Goal: Task Accomplishment & Management: Manage account settings

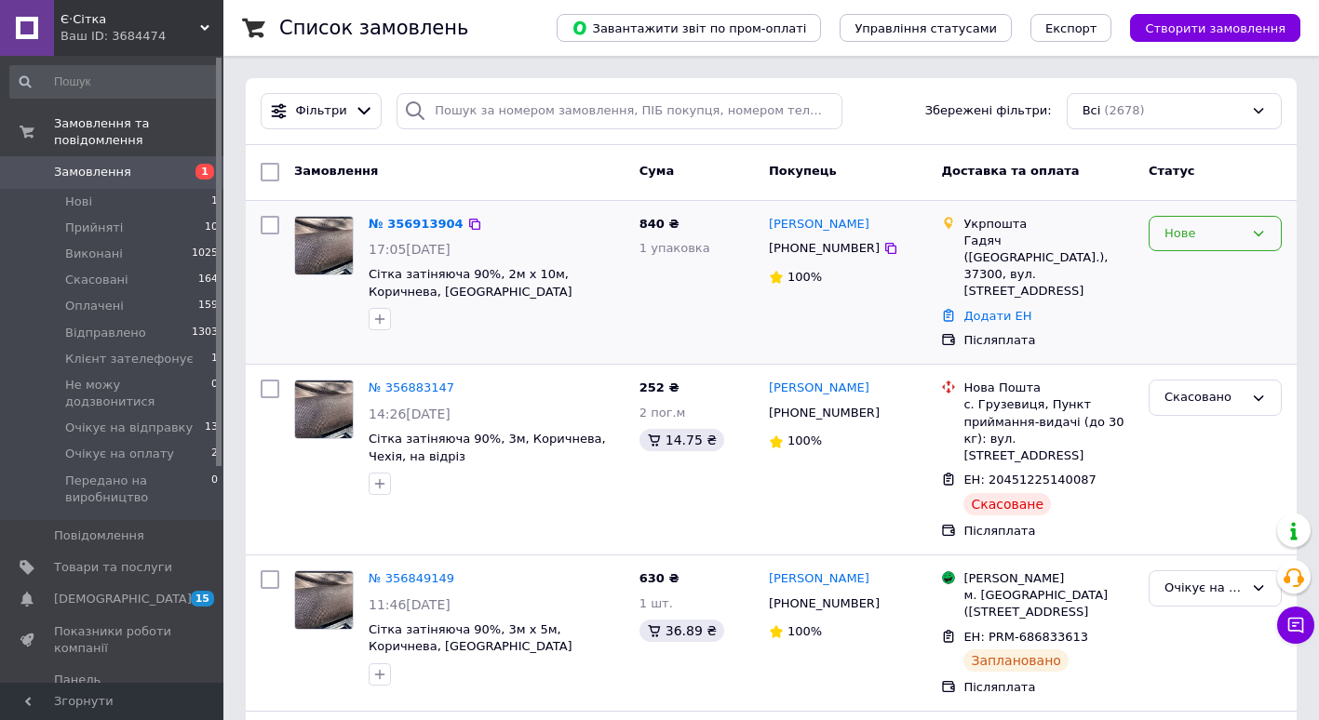
click at [1255, 227] on icon at bounding box center [1258, 233] width 15 height 15
click at [1232, 262] on li "Прийнято" at bounding box center [1215, 272] width 131 height 34
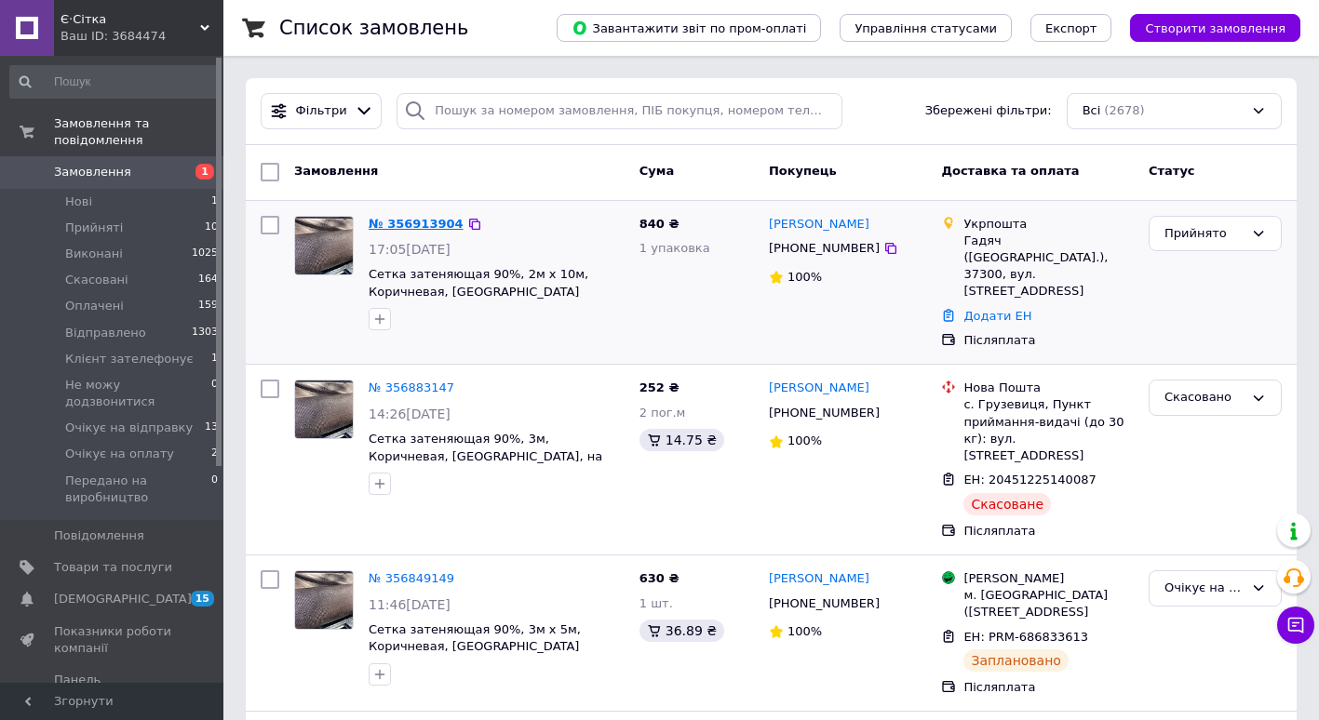
click at [417, 223] on link "№ 356913904" at bounding box center [416, 224] width 95 height 14
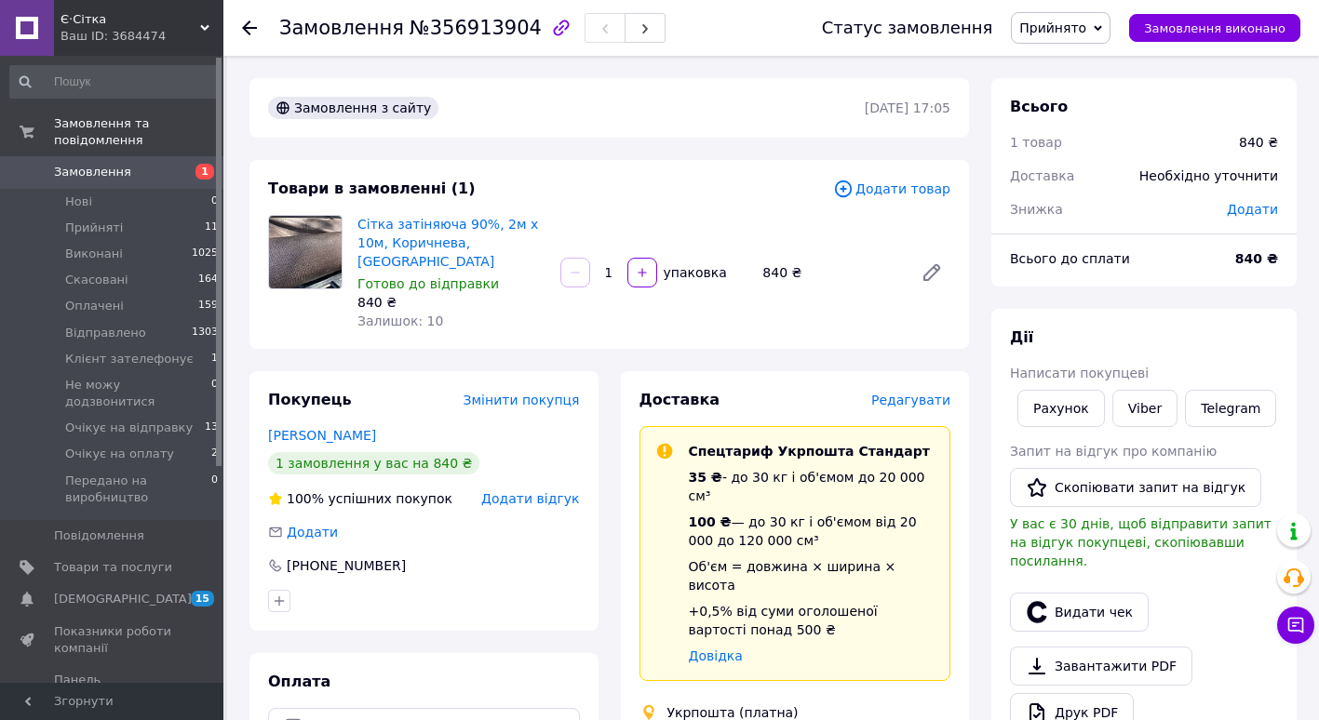
click at [921, 393] on span "Редагувати" at bounding box center [910, 400] width 79 height 15
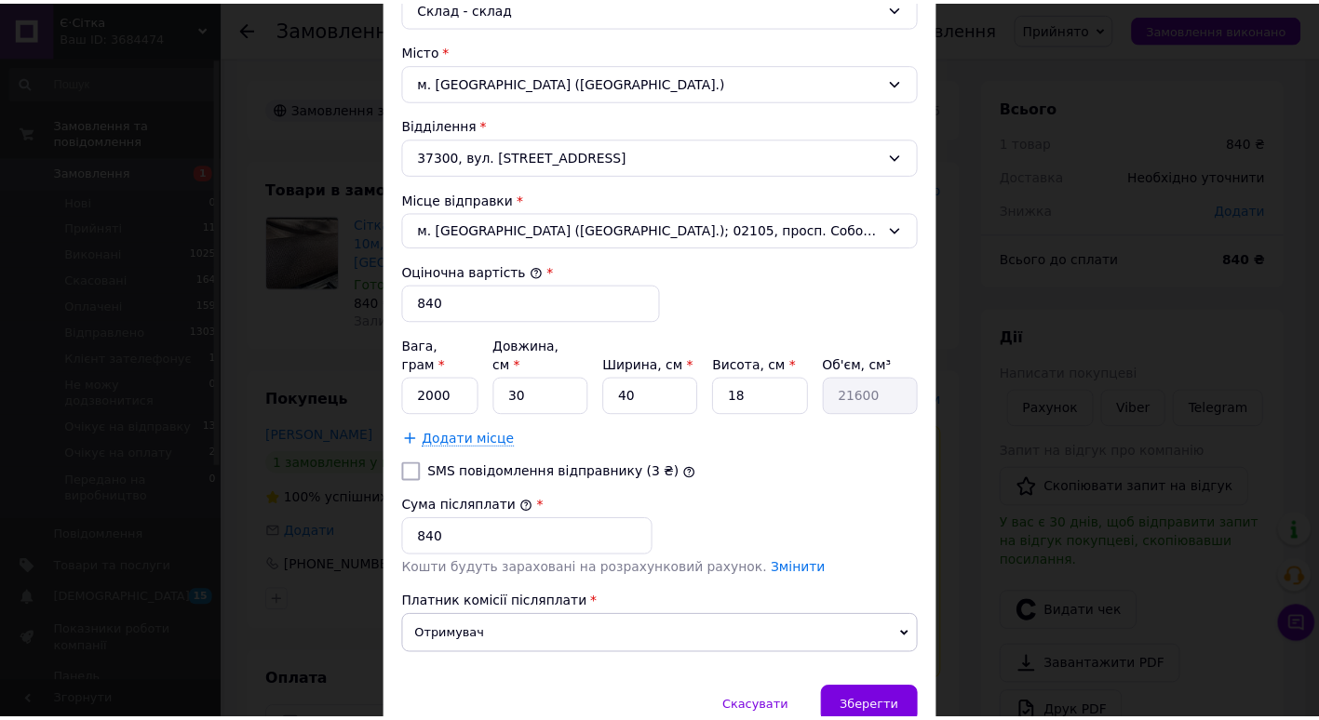
scroll to position [590, 0]
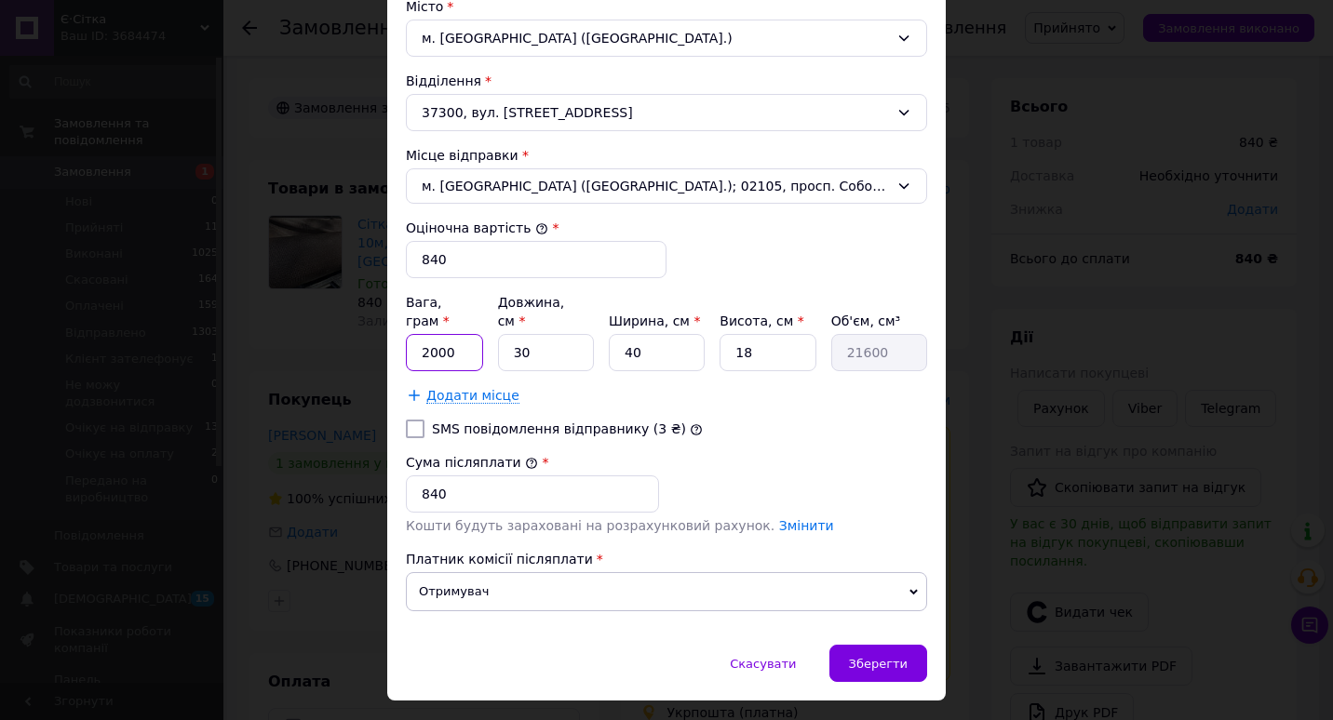
click at [451, 337] on input "2000" at bounding box center [444, 352] width 77 height 37
type input "2"
type input "2000"
click at [886, 657] on span "Зберегти" at bounding box center [878, 664] width 59 height 14
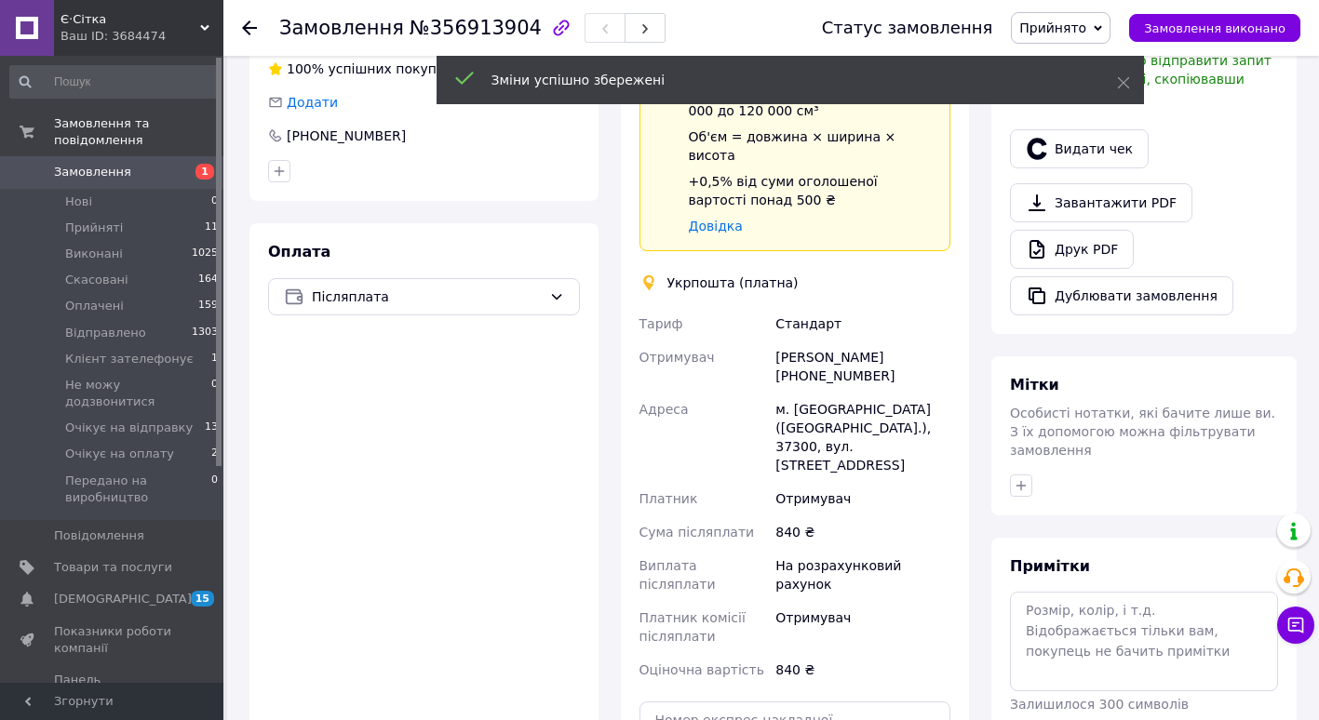
scroll to position [481, 0]
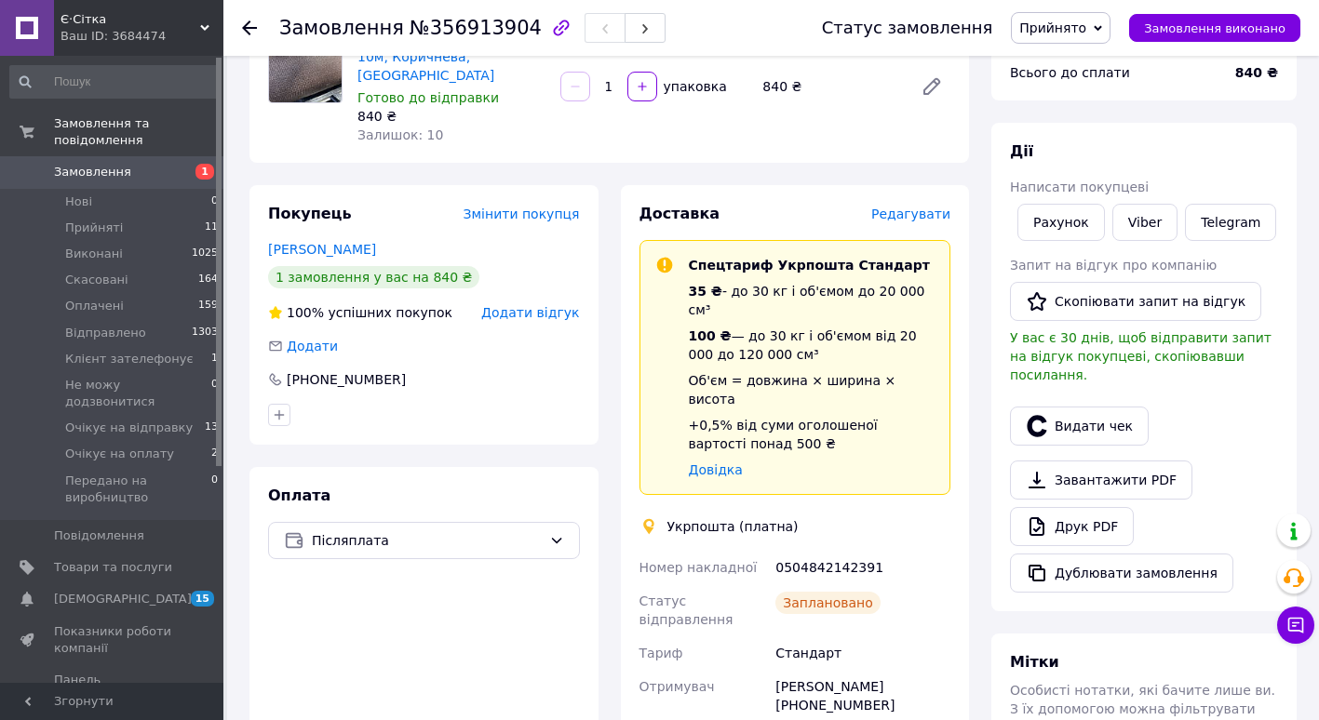
scroll to position [183, 0]
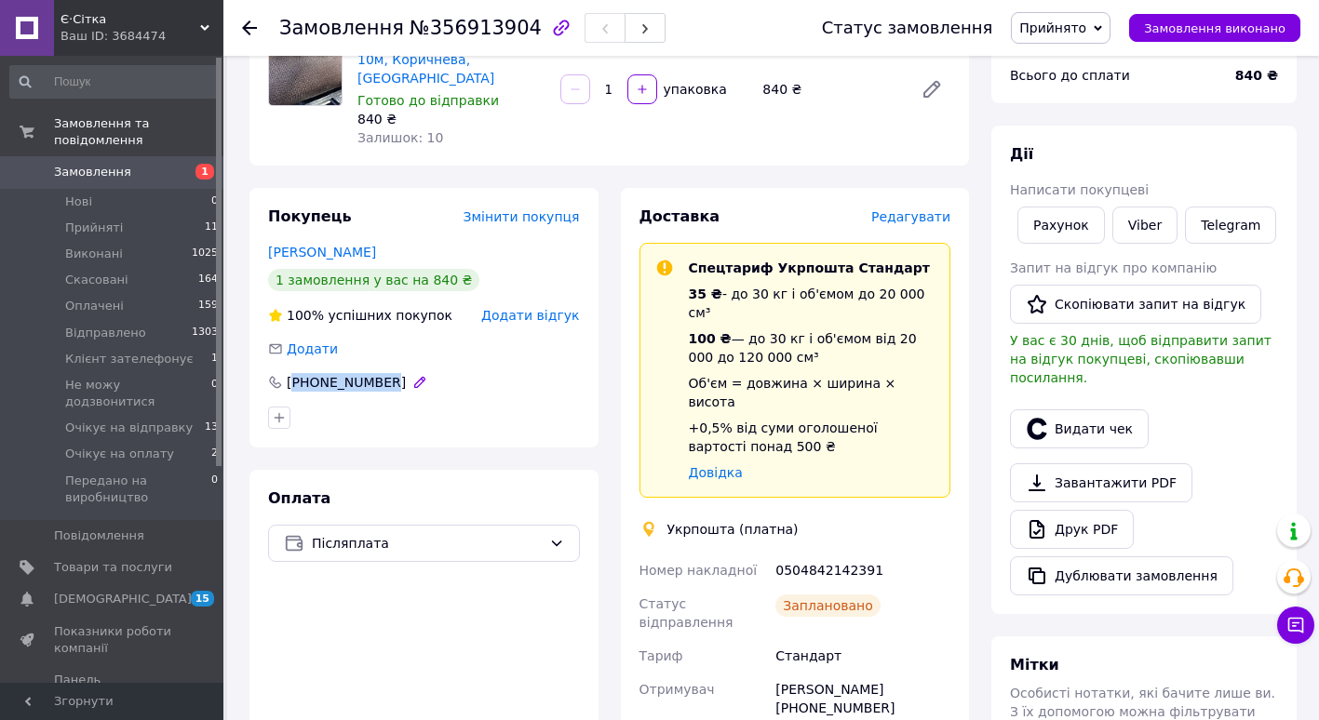
drag, startPoint x: 300, startPoint y: 363, endPoint x: 380, endPoint y: 362, distance: 80.1
click at [380, 373] on div "[PHONE_NUMBER]" at bounding box center [346, 382] width 123 height 19
copy div "380953437487"
drag, startPoint x: 776, startPoint y: 512, endPoint x: 872, endPoint y: 512, distance: 95.9
click at [872, 554] on div "0504842142391" at bounding box center [863, 571] width 182 height 34
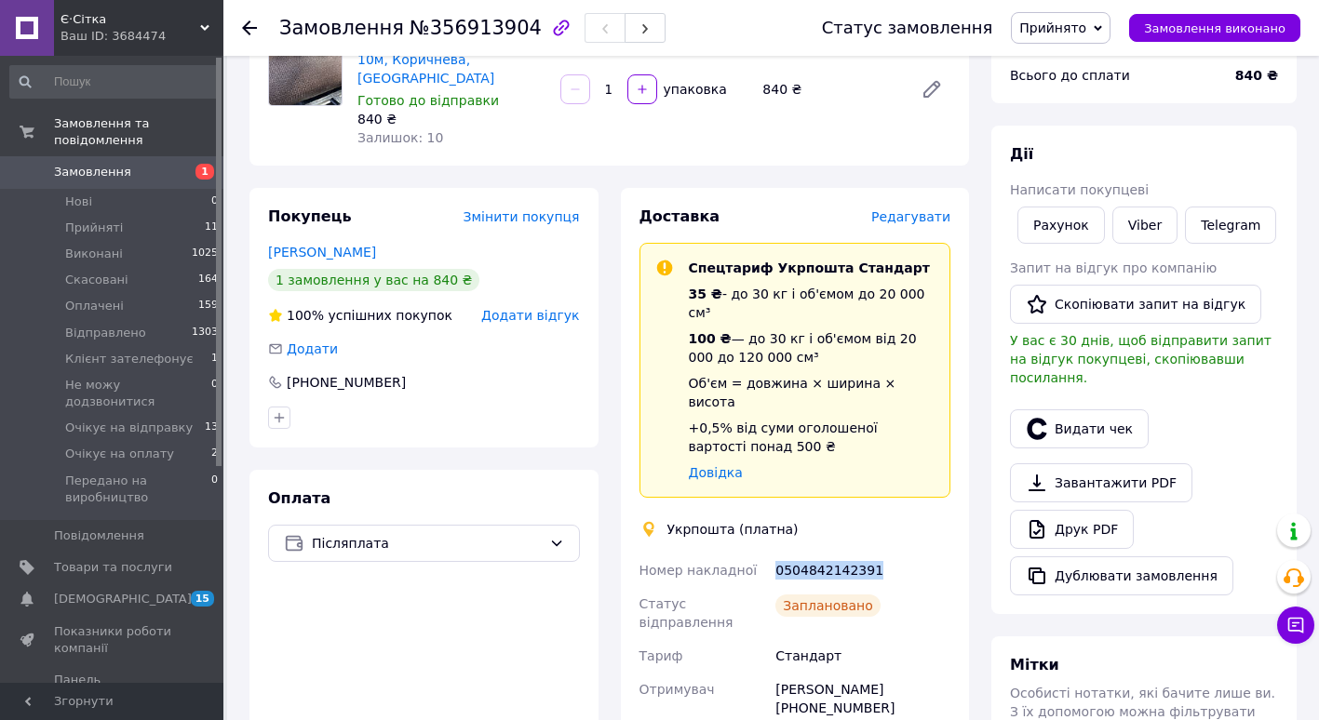
drag, startPoint x: 872, startPoint y: 512, endPoint x: 849, endPoint y: 515, distance: 23.4
copy div "0504842142391"
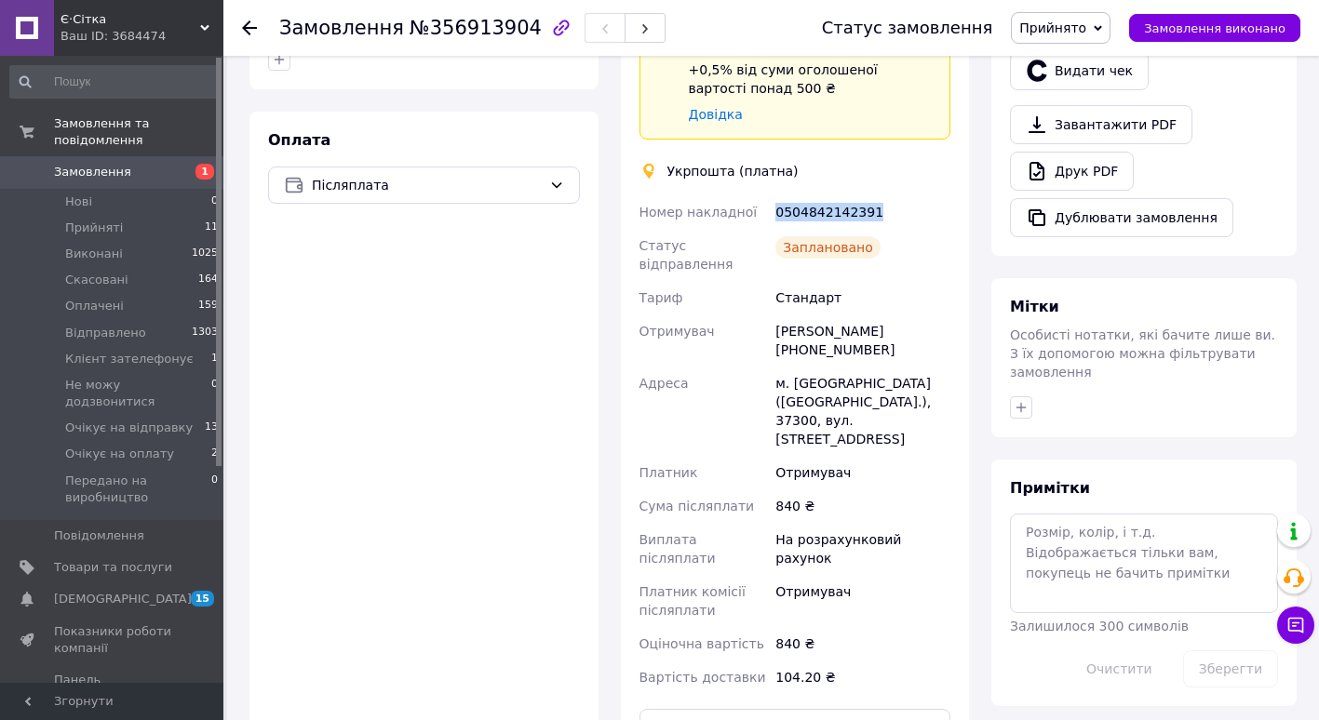
scroll to position [543, 0]
click at [729, 708] on button "Роздрукувати ярлик" at bounding box center [796, 726] width 312 height 37
click at [242, 26] on icon at bounding box center [249, 27] width 15 height 15
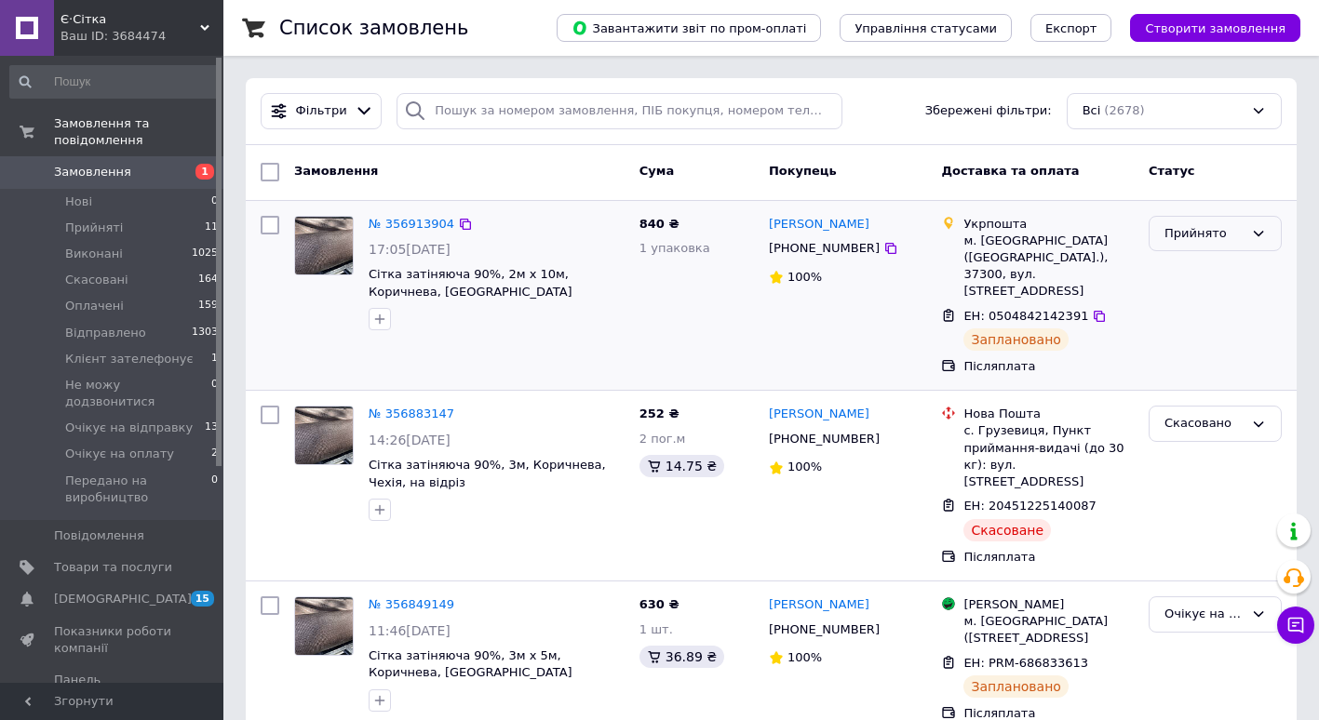
click at [1259, 223] on div "Прийнято" at bounding box center [1215, 234] width 133 height 36
click at [1191, 345] on li "Очікує на відправку" at bounding box center [1215, 342] width 131 height 53
